Goal: Navigation & Orientation: Find specific page/section

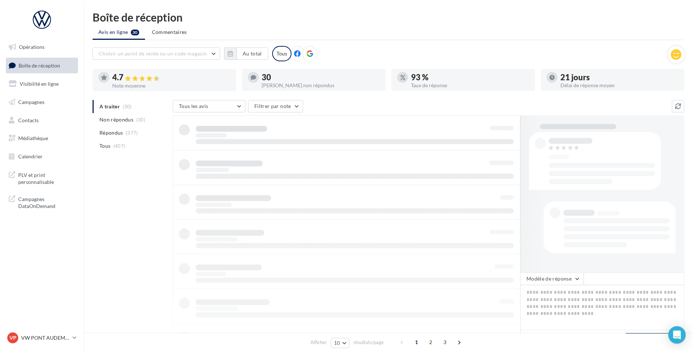
click at [48, 326] on nav "Opérations Boîte de réception Visibilité en ligne Campagnes Contacts Médiathèqu…" at bounding box center [42, 175] width 84 height 351
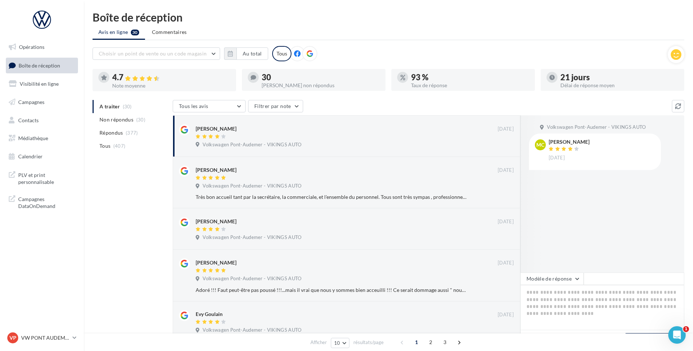
click at [46, 329] on nav "Opérations Boîte de réception Visibilité en ligne Campagnes Contacts Médiathèqu…" at bounding box center [42, 175] width 84 height 351
click at [41, 336] on p "VW PONT AUDEMER" at bounding box center [45, 337] width 48 height 7
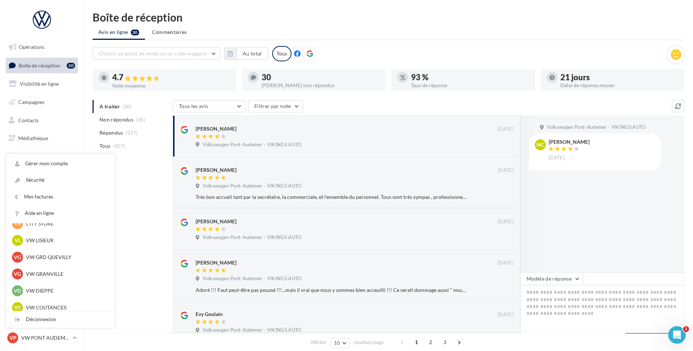
scroll to position [109, 0]
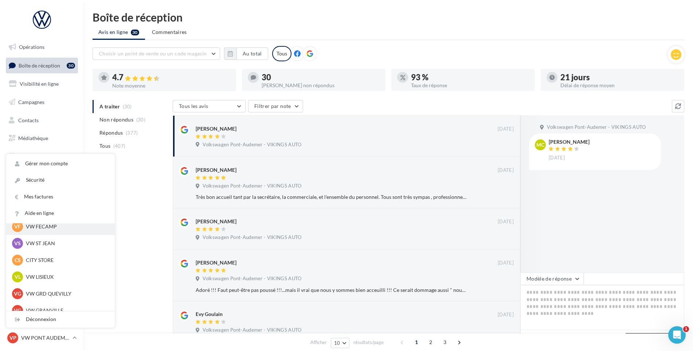
click at [57, 227] on p "VW FECAMP" at bounding box center [66, 226] width 80 height 7
